Goal: Task Accomplishment & Management: Use online tool/utility

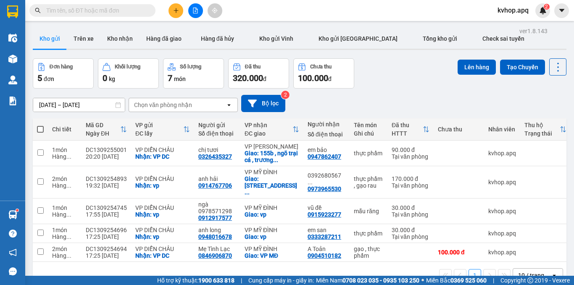
click at [172, 8] on button at bounding box center [175, 10] width 15 height 15
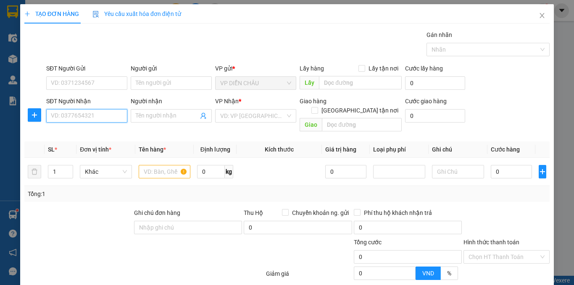
click at [83, 117] on input "SĐT Người Nhận" at bounding box center [86, 115] width 81 height 13
click at [64, 113] on input "SĐT Người Nhận" at bounding box center [86, 115] width 81 height 13
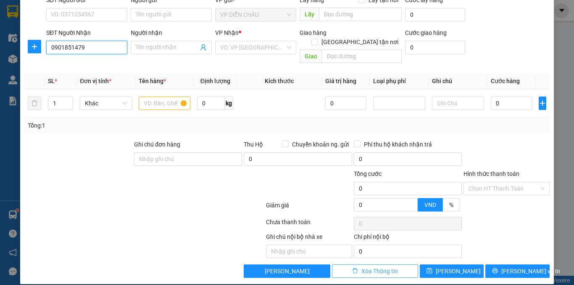
type input "0901851479"
click at [361, 267] on span "Xóa Thông tin" at bounding box center [379, 271] width 37 height 9
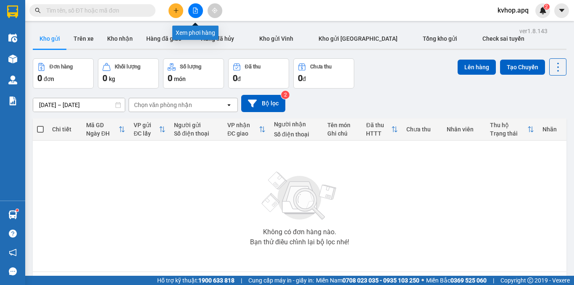
click at [200, 9] on button at bounding box center [195, 10] width 15 height 15
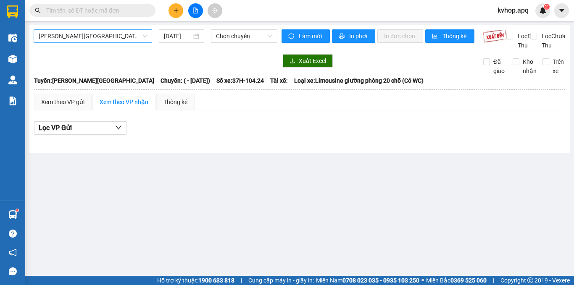
click at [86, 39] on span "[PERSON_NAME][GEOGRAPHIC_DATA]" at bounding box center [93, 36] width 108 height 13
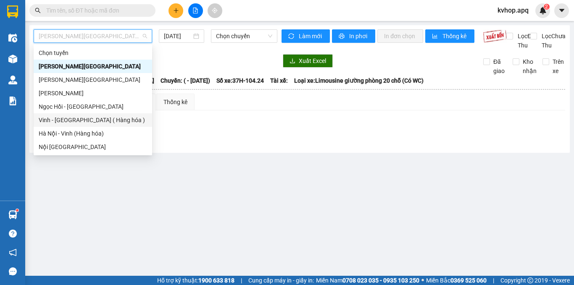
click at [72, 119] on div "Vinh - [GEOGRAPHIC_DATA] ( Hàng hóa )" at bounding box center [93, 120] width 108 height 9
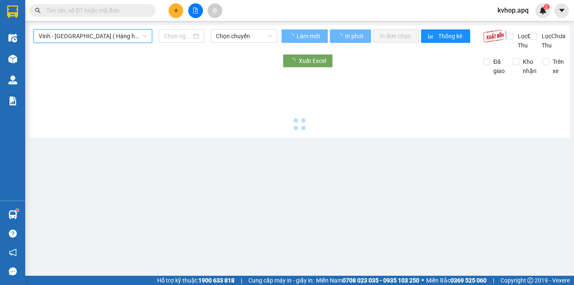
type input "[DATE]"
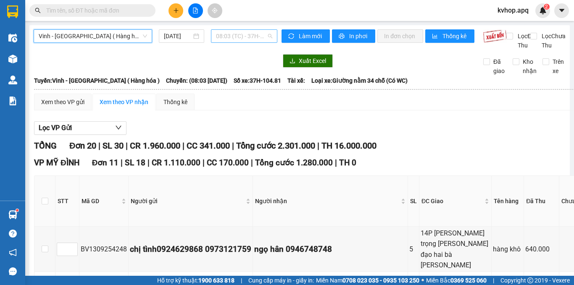
click at [238, 41] on span "08:03 (TC) - 37H-104.81" at bounding box center [244, 36] width 56 height 13
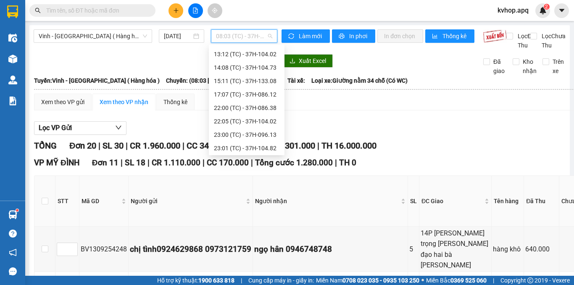
scroll to position [75, 0]
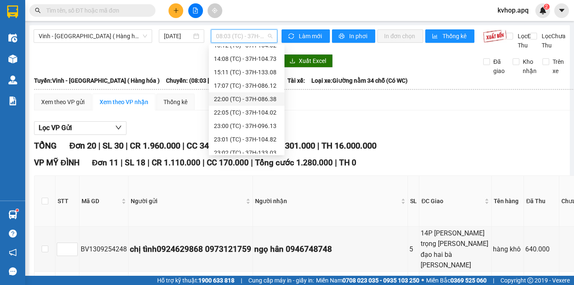
click at [264, 102] on div "22:00 (TC) - 37H-086.38" at bounding box center [247, 99] width 66 height 9
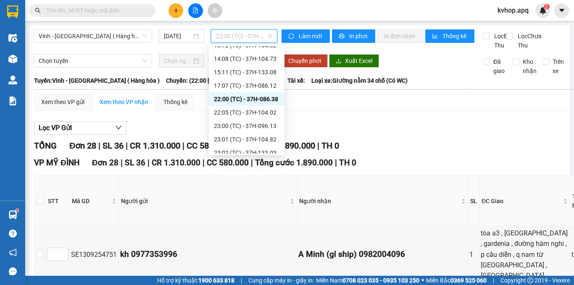
click at [261, 39] on span "22:00 (TC) - 37H-086.38" at bounding box center [244, 36] width 56 height 13
click at [273, 113] on div "22:05 (TC) - 37H-104.02" at bounding box center [247, 112] width 66 height 9
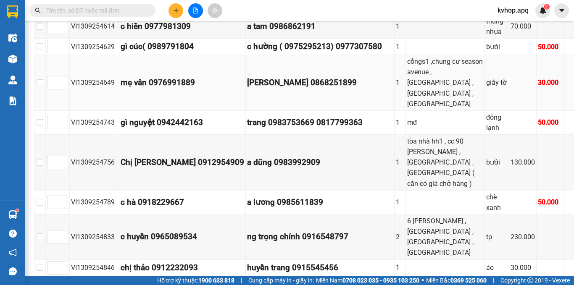
scroll to position [294, 0]
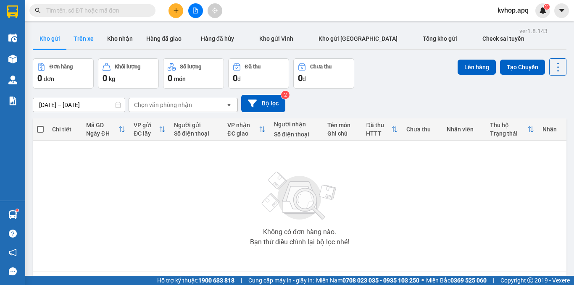
click at [91, 42] on button "Trên xe" at bounding box center [84, 39] width 34 height 20
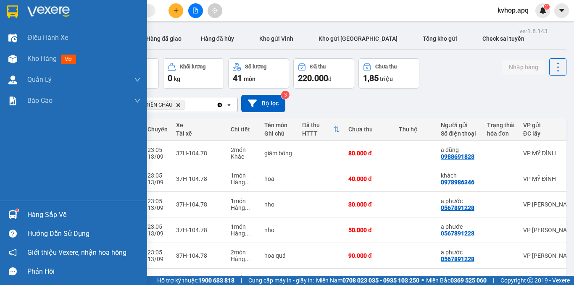
click at [56, 216] on div "Hàng sắp về" at bounding box center [83, 215] width 113 height 13
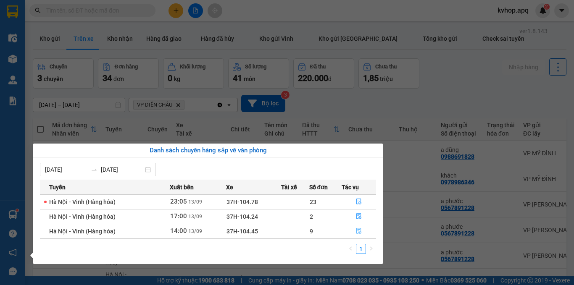
click at [357, 230] on icon "file-done" at bounding box center [358, 232] width 5 height 6
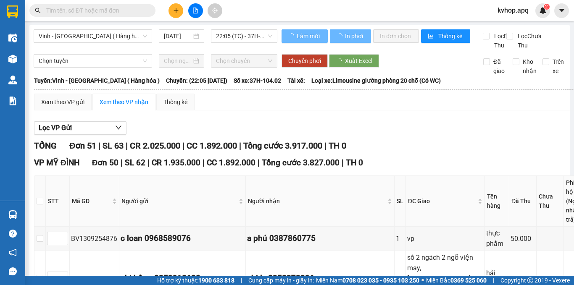
scroll to position [42, 0]
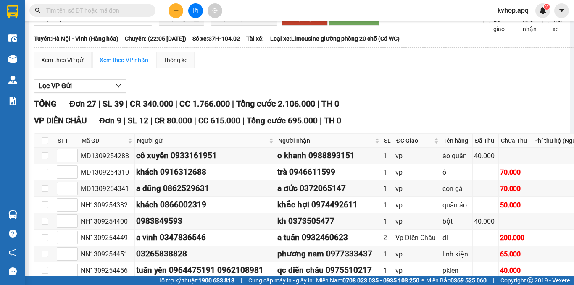
click at [38, 148] on th at bounding box center [44, 141] width 21 height 14
click at [46, 144] on input "checkbox" at bounding box center [45, 140] width 7 height 7
checkbox input "true"
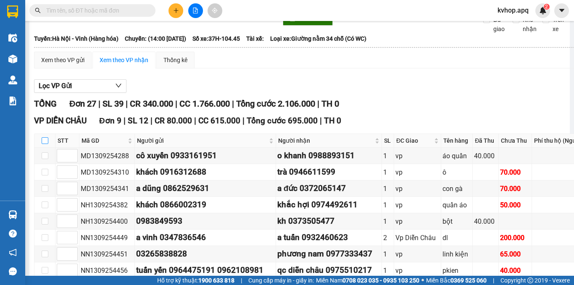
checkbox input "true"
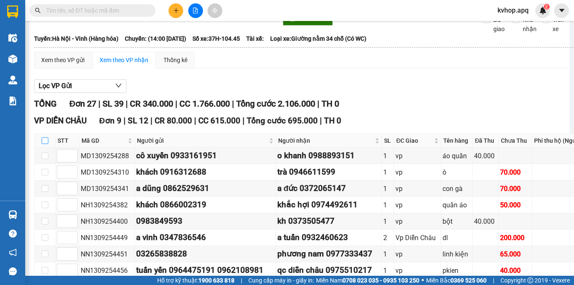
checkbox input "true"
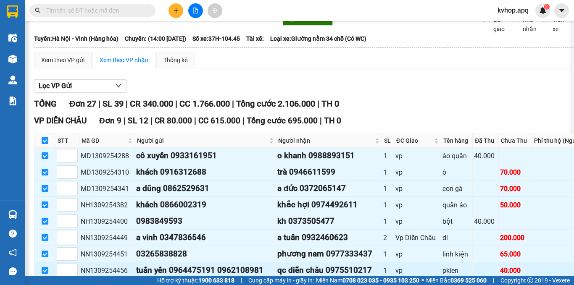
scroll to position [168, 0]
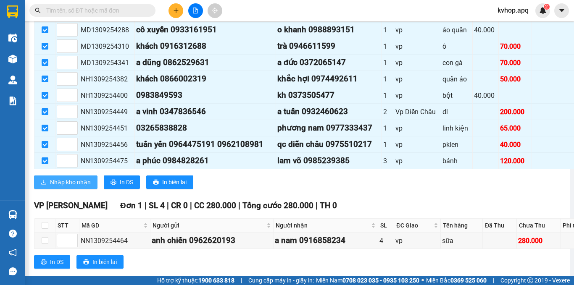
click at [82, 187] on span "Nhập kho nhận" at bounding box center [70, 182] width 41 height 9
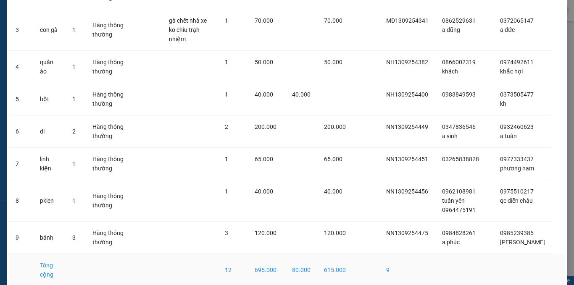
scroll to position [166, 0]
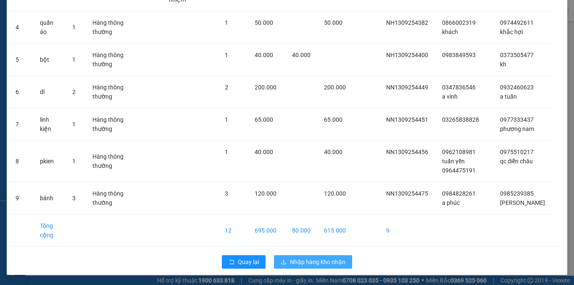
click at [314, 260] on span "Nhập hàng kho nhận" at bounding box center [317, 262] width 55 height 9
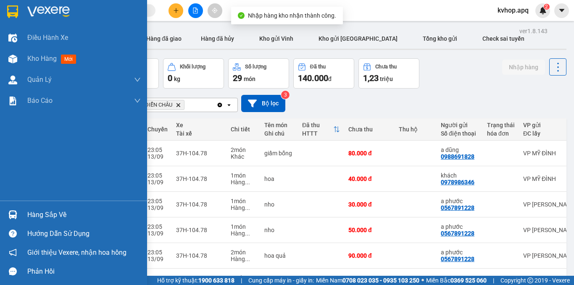
drag, startPoint x: 34, startPoint y: 211, endPoint x: 52, endPoint y: 215, distance: 18.0
click at [35, 212] on div "Hàng sắp về" at bounding box center [83, 215] width 113 height 13
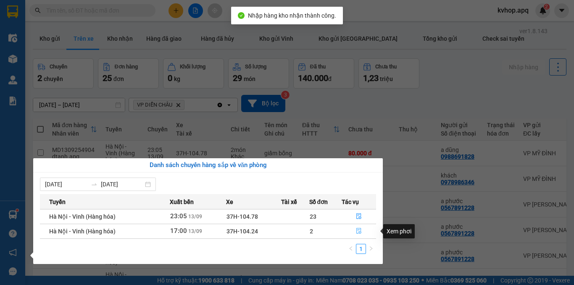
click at [357, 231] on icon "file-done" at bounding box center [359, 231] width 6 height 6
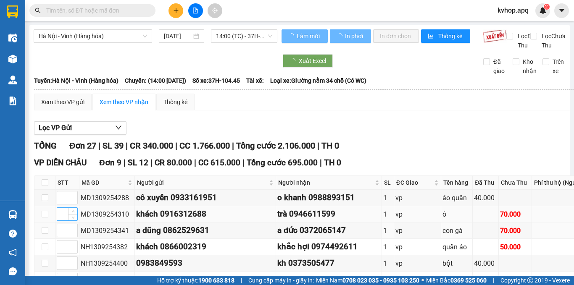
scroll to position [84, 0]
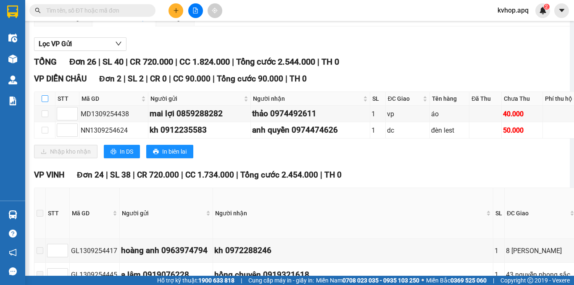
click at [43, 102] on input "checkbox" at bounding box center [45, 98] width 7 height 7
checkbox input "true"
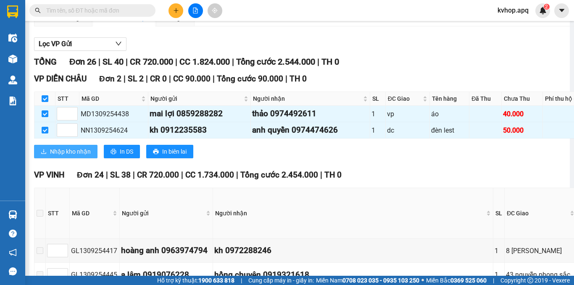
click at [74, 156] on span "Nhập kho nhận" at bounding box center [70, 151] width 41 height 9
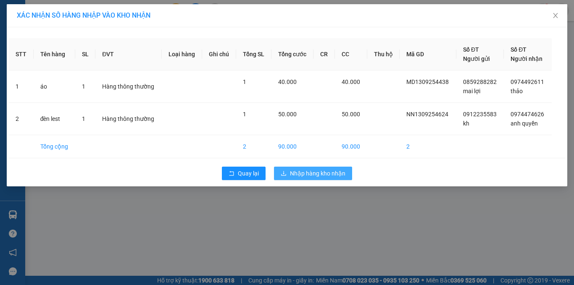
click at [344, 171] on button "Nhập hàng kho nhận" at bounding box center [313, 173] width 78 height 13
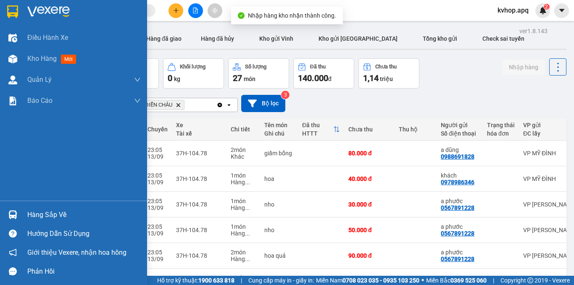
click at [30, 222] on div "Hàng sắp về" at bounding box center [73, 214] width 147 height 19
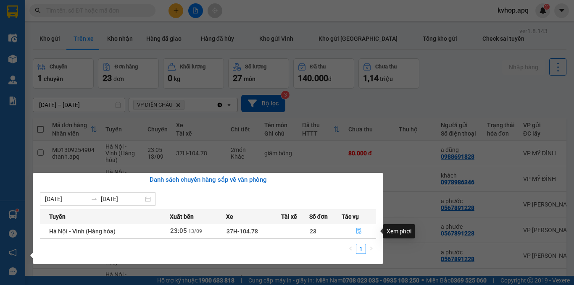
click at [358, 231] on icon "file-done" at bounding box center [359, 231] width 6 height 6
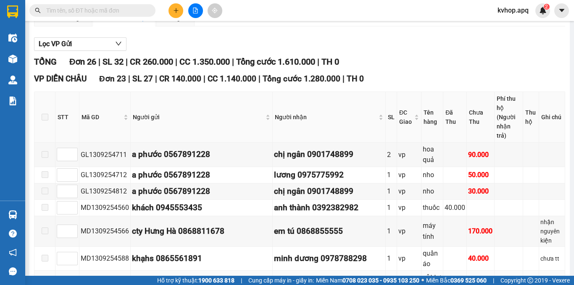
scroll to position [168, 0]
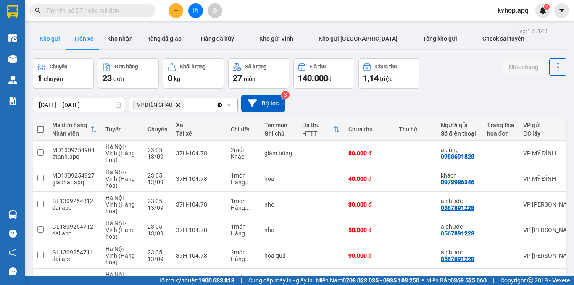
click at [46, 42] on button "Kho gửi" at bounding box center [50, 39] width 34 height 20
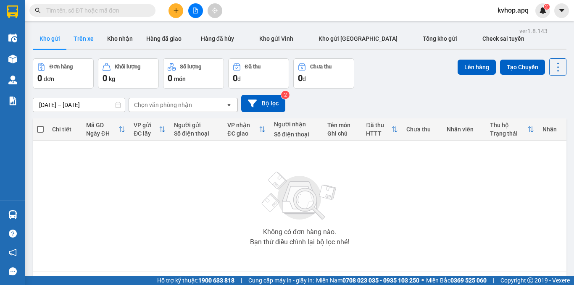
click at [86, 38] on button "Trên xe" at bounding box center [84, 39] width 34 height 20
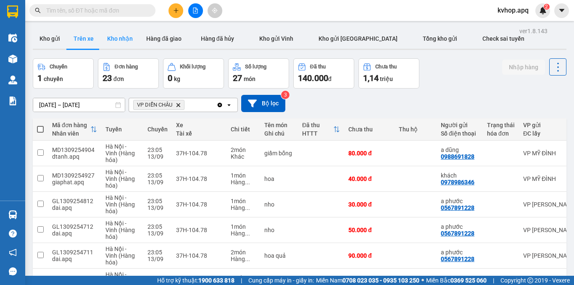
click at [115, 37] on button "Kho nhận" at bounding box center [119, 39] width 39 height 20
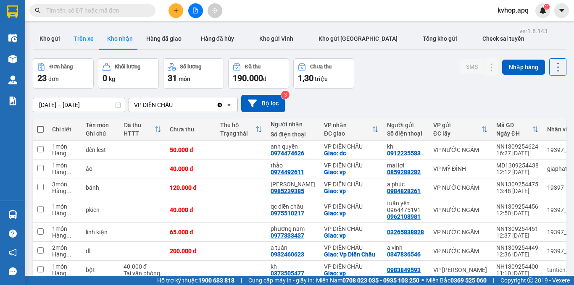
click at [88, 45] on button "Trên xe" at bounding box center [84, 39] width 34 height 20
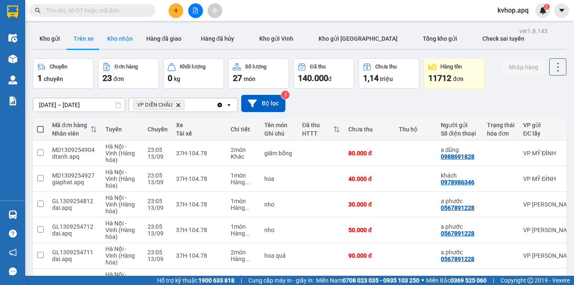
click at [119, 44] on button "Kho nhận" at bounding box center [119, 39] width 39 height 20
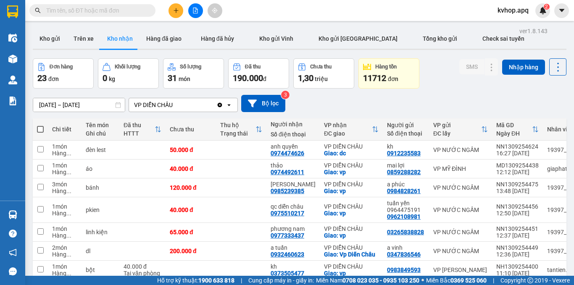
click at [85, 24] on main "ver 1.8.143 Kho gửi Trên xe Kho nhận Hàng đã giao Hàng đã hủy Kho gửi Vinh Kho …" at bounding box center [287, 138] width 574 height 276
click at [89, 30] on button "Trên xe" at bounding box center [84, 39] width 34 height 20
type input "[DATE] – [DATE]"
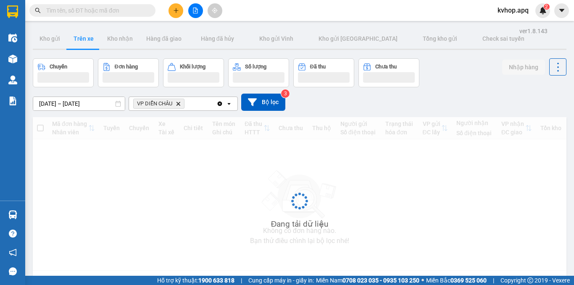
click at [89, 34] on button "Trên xe" at bounding box center [84, 39] width 34 height 20
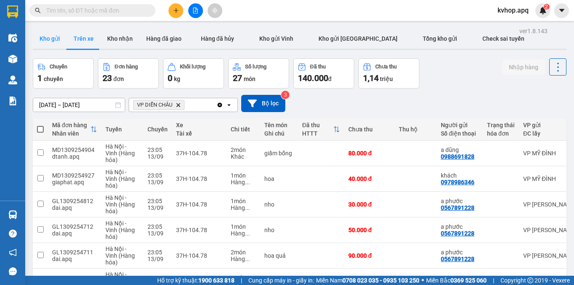
click at [45, 40] on button "Kho gửi" at bounding box center [50, 39] width 34 height 20
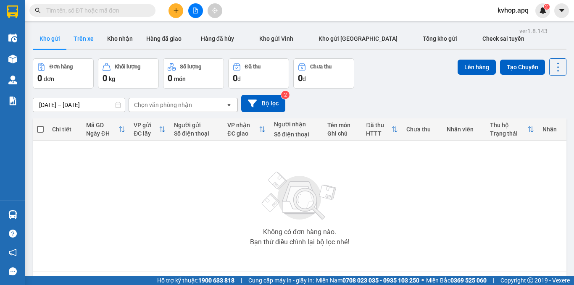
click at [82, 33] on button "Trên xe" at bounding box center [84, 39] width 34 height 20
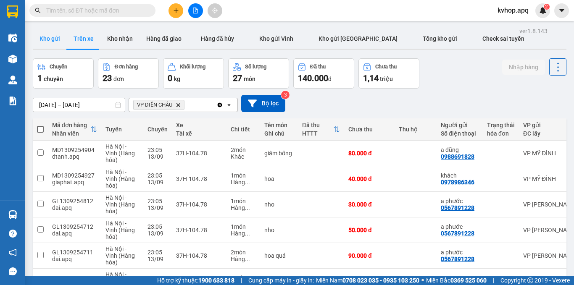
click at [51, 33] on button "Kho gửi" at bounding box center [50, 39] width 34 height 20
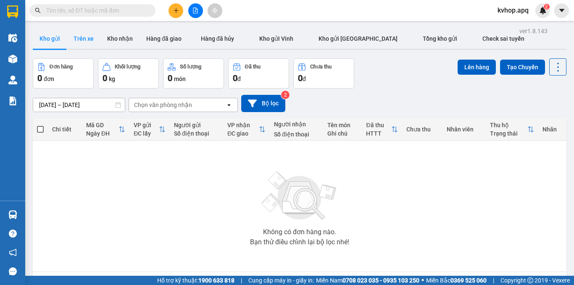
click at [91, 42] on button "Trên xe" at bounding box center [84, 39] width 34 height 20
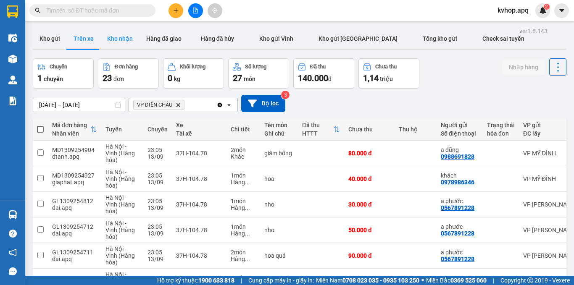
click at [120, 43] on button "Kho nhận" at bounding box center [119, 39] width 39 height 20
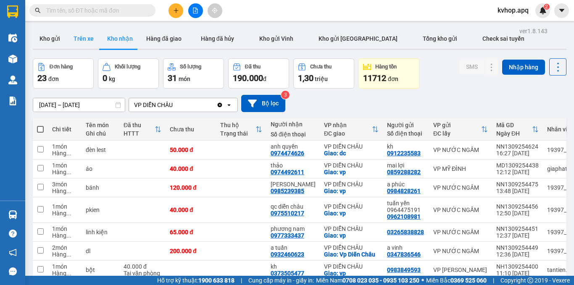
click at [79, 42] on button "Trên xe" at bounding box center [84, 39] width 34 height 20
type input "[DATE] – [DATE]"
